Goal: Answer question/provide support: Ask a question

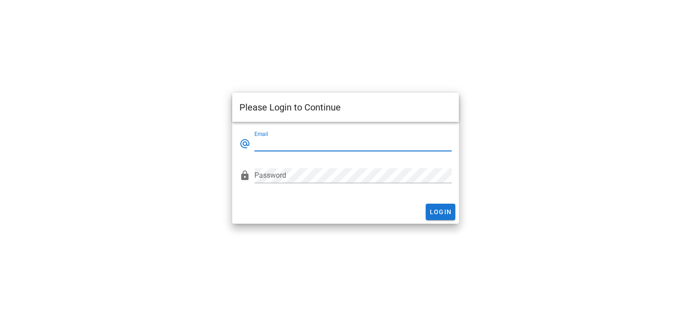
click at [302, 148] on input "Email" at bounding box center [352, 143] width 197 height 15
type input "[EMAIL_ADDRESS][DOMAIN_NAME]"
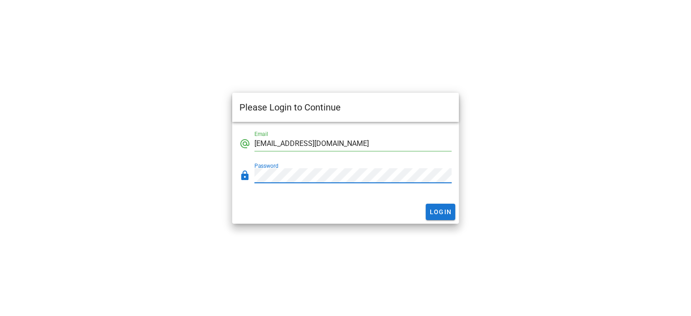
click at [426, 203] on button "Login" at bounding box center [441, 211] width 30 height 16
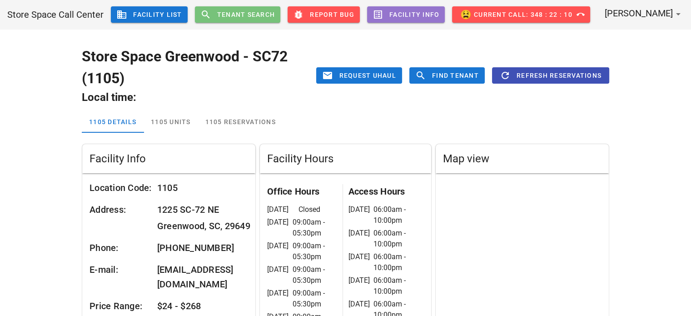
click at [261, 15] on span "Tenant Search" at bounding box center [246, 14] width 59 height 7
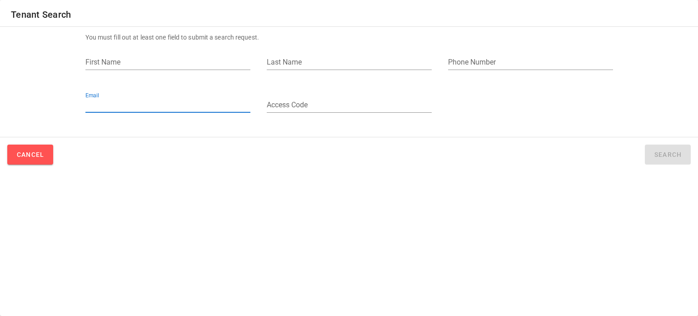
click at [193, 101] on input "Email" at bounding box center [167, 105] width 165 height 15
paste input "[PERSON_NAME][EMAIL_ADDRESS][DOMAIN_NAME]"
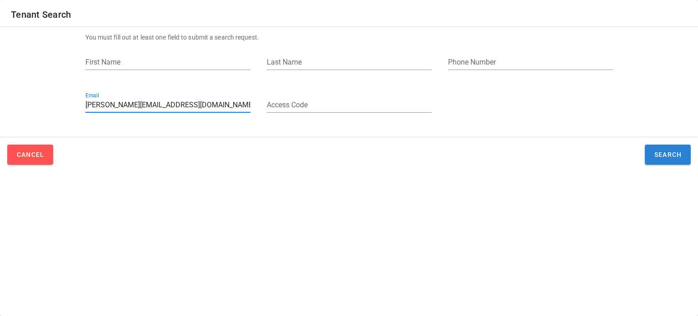
type input "[PERSON_NAME][EMAIL_ADDRESS][DOMAIN_NAME]"
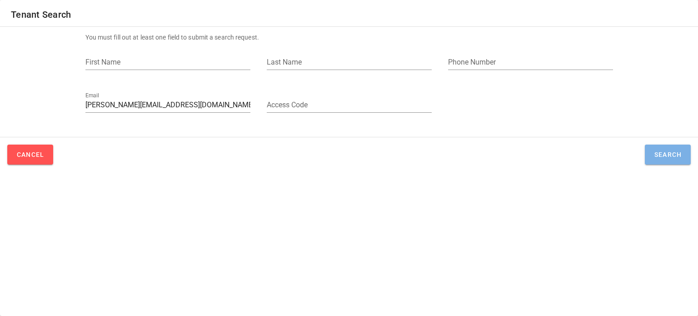
click at [668, 160] on button "Search" at bounding box center [667, 154] width 46 height 20
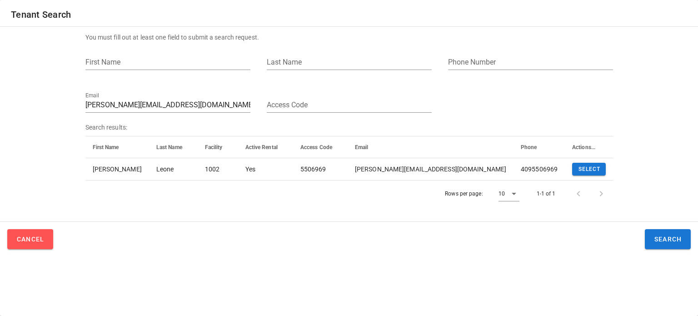
click at [347, 217] on div "You must fill out at least one field to submit a search request. First Name Las…" at bounding box center [349, 124] width 698 height 194
